Goal: Check status: Check status

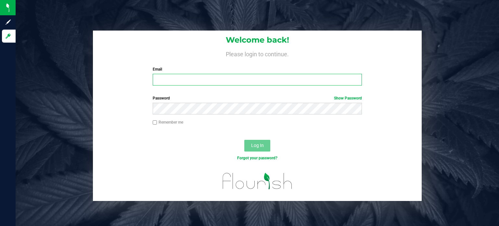
click at [180, 78] on input "Email" at bounding box center [257, 80] width 209 height 12
click at [181, 79] on input "Email" at bounding box center [257, 80] width 209 height 12
type input "cbrock@trueharvestco.com"
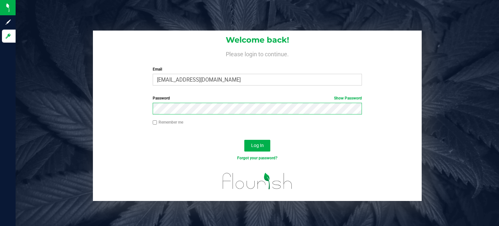
click at [244, 140] on button "Log In" at bounding box center [257, 146] width 26 height 12
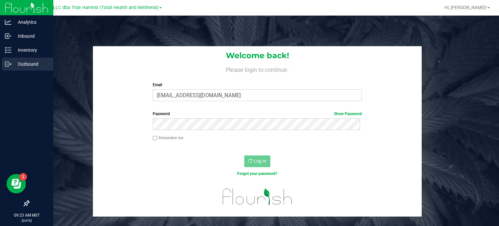
click at [12, 58] on div "Outbound" at bounding box center [27, 63] width 51 height 13
click at [15, 66] on p "Outbound" at bounding box center [30, 64] width 39 height 8
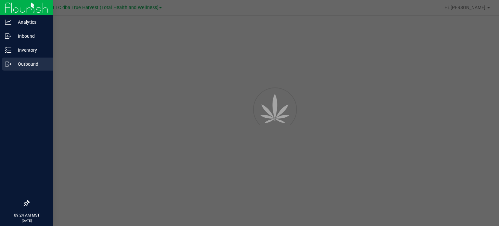
click at [29, 68] on div "Outbound" at bounding box center [27, 63] width 51 height 13
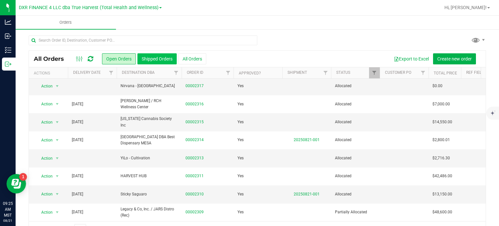
click at [151, 58] on button "Shipped Orders" at bounding box center [156, 58] width 39 height 11
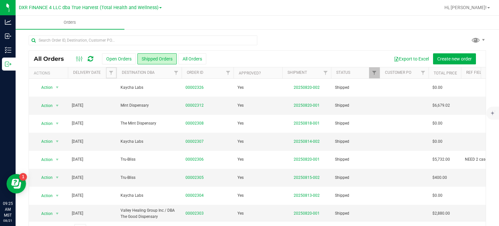
click at [111, 73] on span "Filter" at bounding box center [110, 72] width 5 height 5
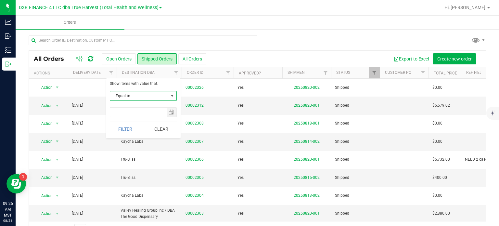
click at [145, 99] on span "Equal to" at bounding box center [139, 95] width 58 height 9
click at [124, 113] on li "Is after" at bounding box center [143, 116] width 66 height 10
click at [173, 110] on span "select" at bounding box center [170, 111] width 5 height 5
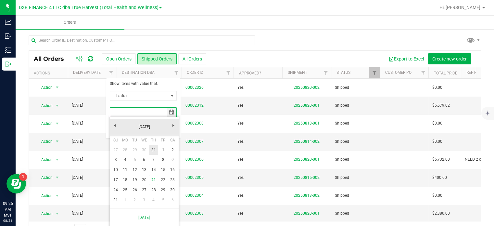
click at [153, 148] on link "31" at bounding box center [153, 150] width 9 height 10
type input "7/31/2025"
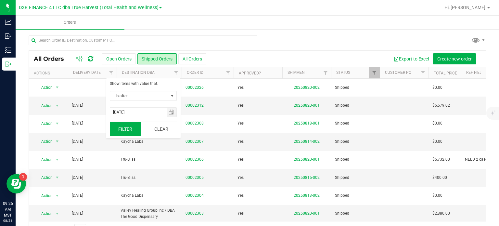
click at [125, 126] on button "Filter" at bounding box center [125, 129] width 31 height 14
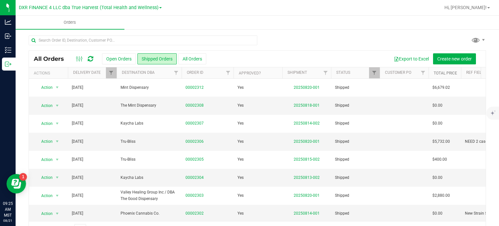
click at [440, 72] on link "Total Price" at bounding box center [444, 73] width 23 height 5
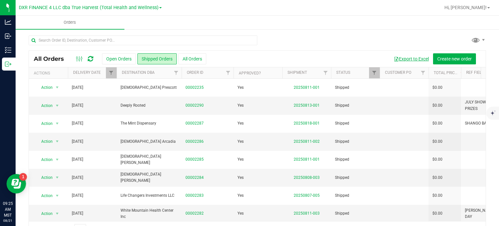
click at [408, 57] on button "Export to Excel" at bounding box center [410, 58] width 43 height 11
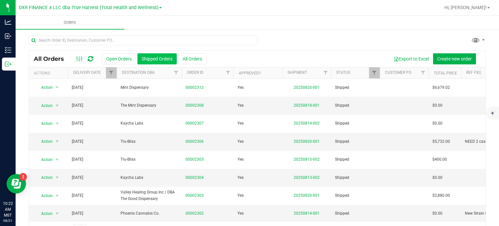
click at [162, 61] on button "Shipped Orders" at bounding box center [156, 58] width 39 height 11
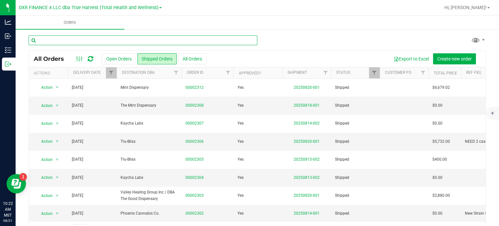
click at [125, 41] on input "text" at bounding box center [143, 40] width 229 height 10
type input "2303"
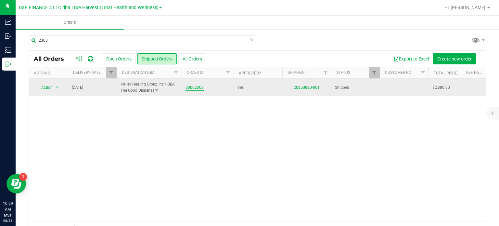
click at [201, 88] on link "00002303" at bounding box center [194, 87] width 18 height 6
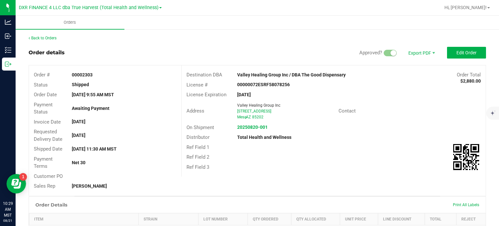
drag, startPoint x: 327, startPoint y: 83, endPoint x: 325, endPoint y: 91, distance: 7.4
click at [327, 83] on div "00000072ESRF58078256" at bounding box center [282, 84] width 101 height 7
